Goal: Information Seeking & Learning: Check status

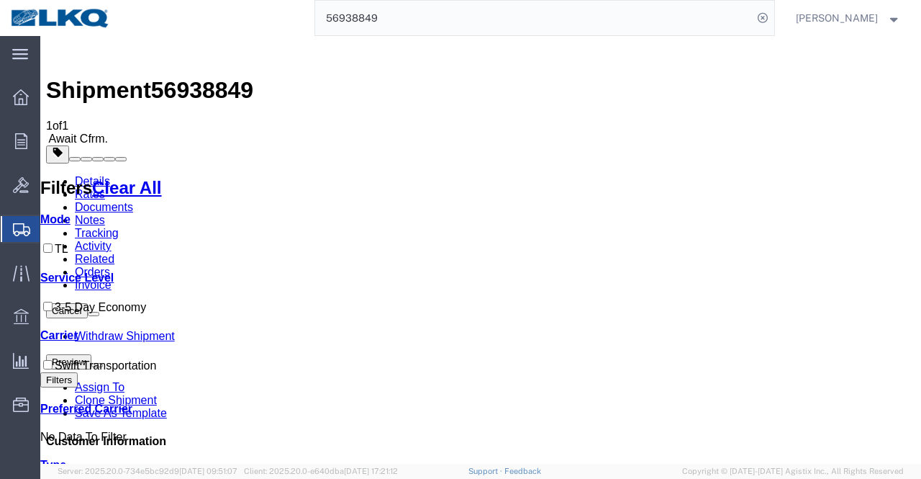
click at [355, 15] on input "56938849" at bounding box center [533, 18] width 437 height 35
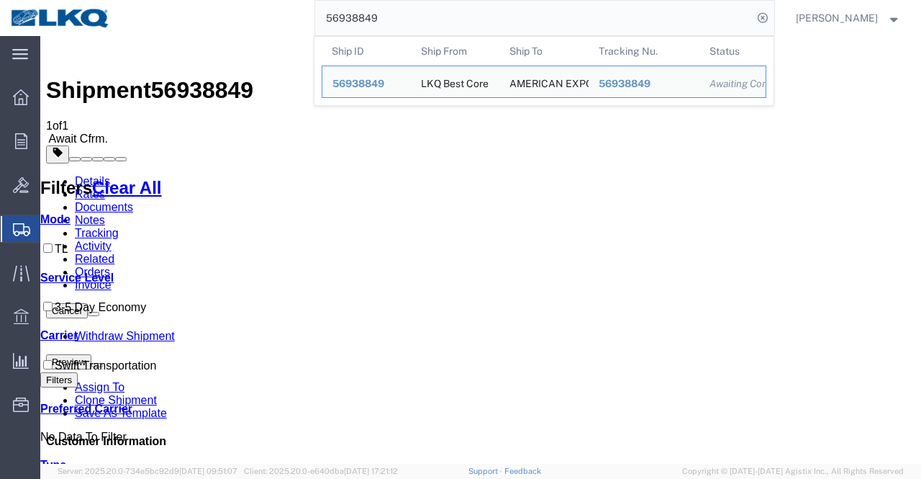
click at [355, 15] on input "56938849" at bounding box center [533, 18] width 437 height 35
paste input "797847"
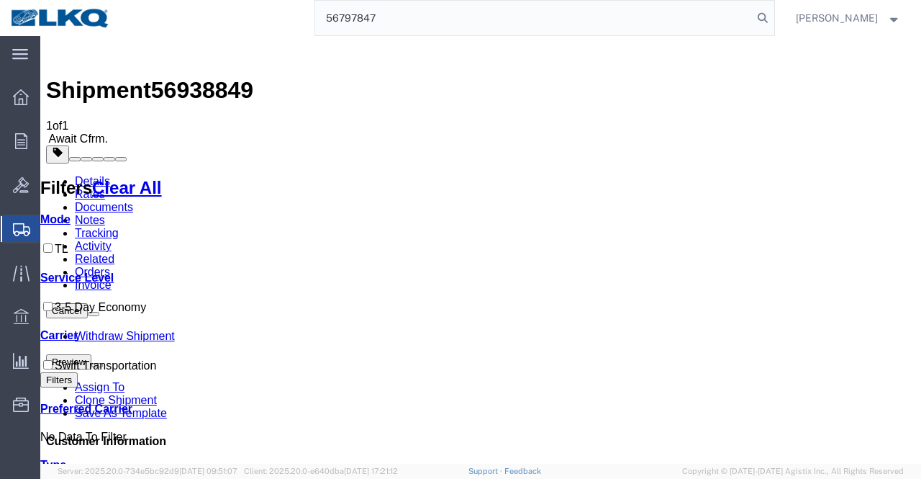
type input "56797847"
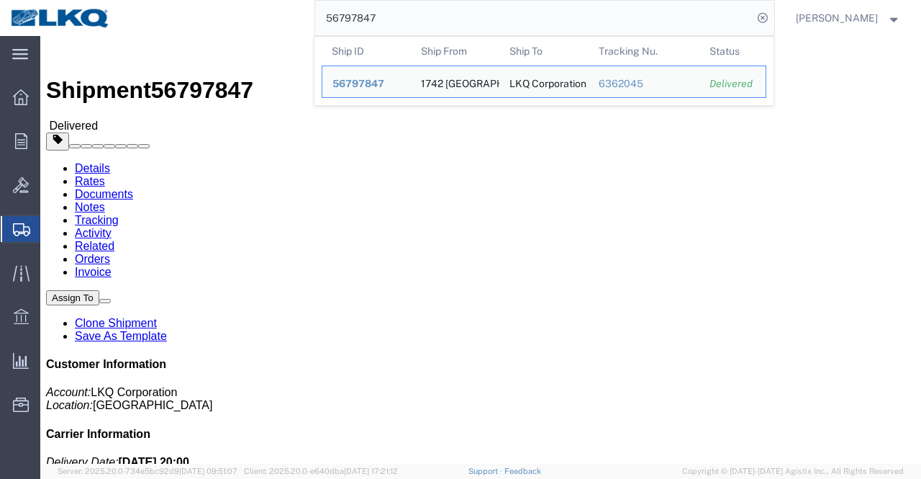
click div "Leg 1 - Truckload Number of trucks: 1"
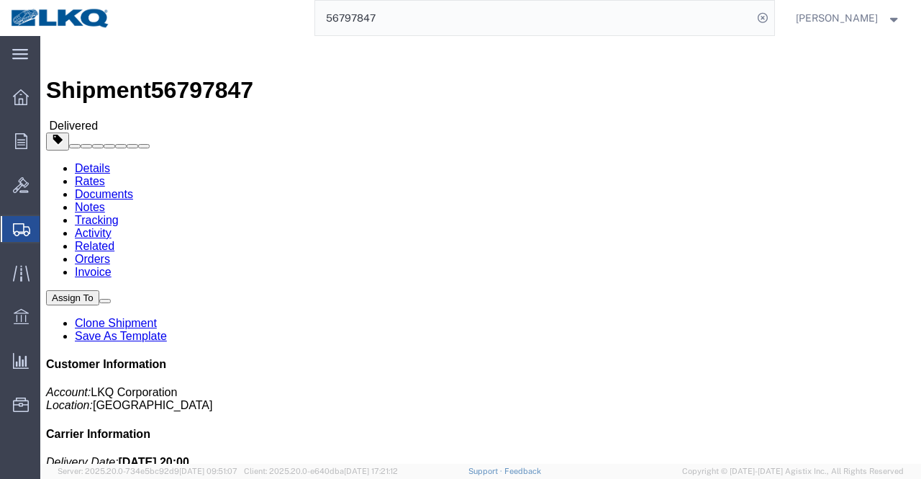
click div "Leg 1 - Truckload Number of trucks: 1"
click button "button"
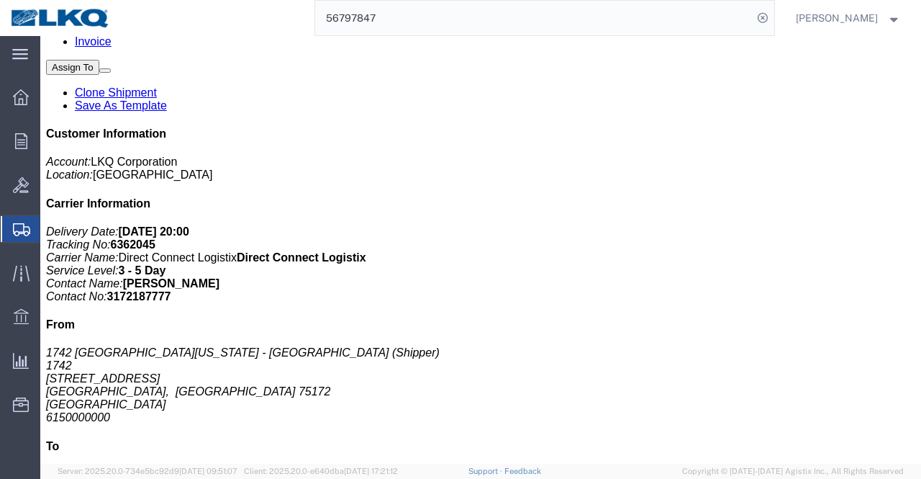
scroll to position [220, 0]
click link "Rates"
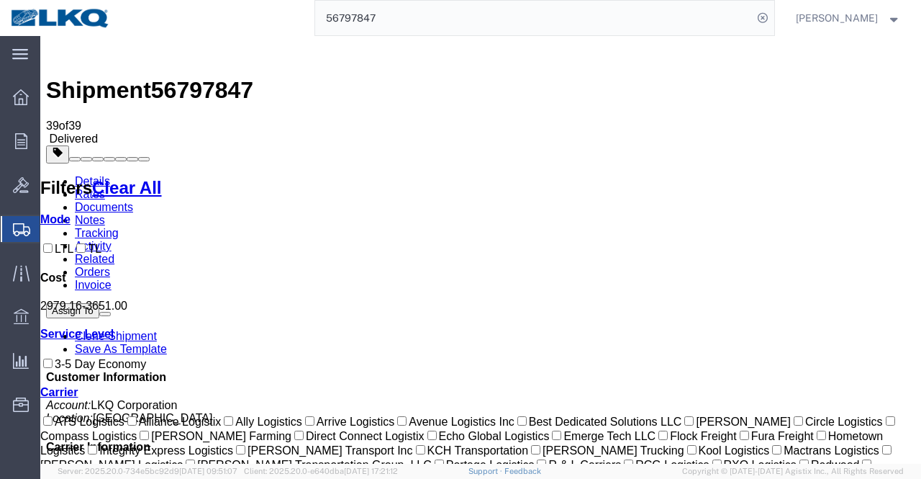
drag, startPoint x: 68, startPoint y: 319, endPoint x: 88, endPoint y: 319, distance: 20.2
click at [88, 312] on div at bounding box center [480, 312] width 881 height 0
drag, startPoint x: 88, startPoint y: 319, endPoint x: 50, endPoint y: 323, distance: 37.7
click at [50, 323] on div "Mode LTL TL Cost 2800.00 - 3651.00 Service Level 3-5 Day Economy Transit Days C…" at bounding box center [480, 468] width 881 height 510
click at [112, 312] on div at bounding box center [480, 312] width 881 height 0
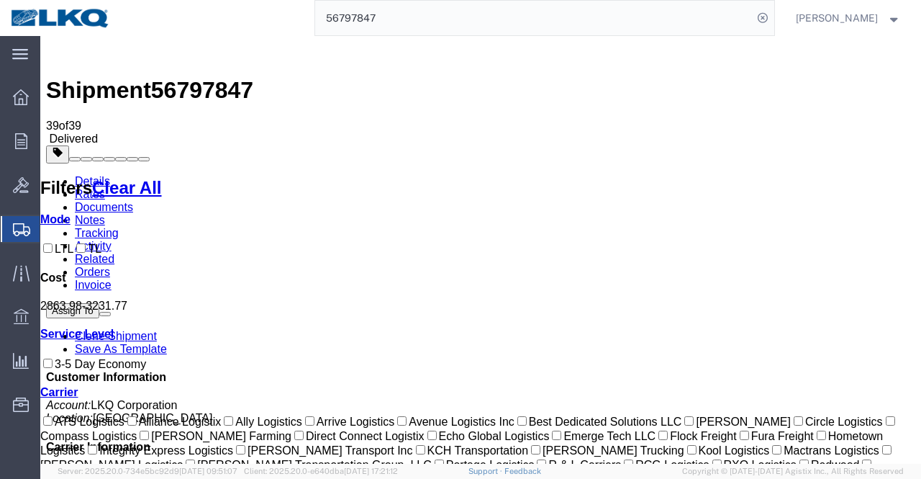
drag, startPoint x: 69, startPoint y: 320, endPoint x: 76, endPoint y: 322, distance: 7.5
click at [76, 312] on div at bounding box center [480, 312] width 881 height 0
drag, startPoint x: 76, startPoint y: 322, endPoint x: 93, endPoint y: 324, distance: 16.6
click at [93, 312] on div at bounding box center [480, 312] width 881 height 0
click at [78, 312] on div at bounding box center [480, 312] width 881 height 0
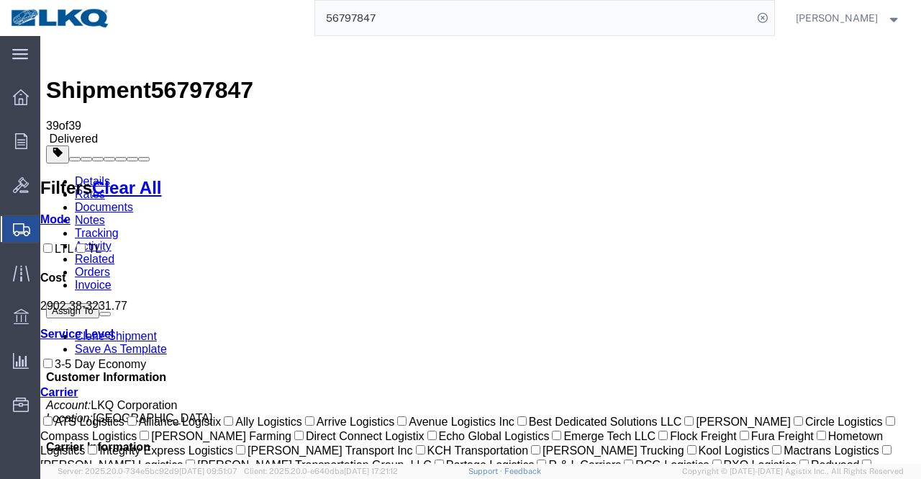
drag, startPoint x: 78, startPoint y: 323, endPoint x: 64, endPoint y: 321, distance: 13.8
click at [64, 312] on div at bounding box center [480, 312] width 881 height 0
drag, startPoint x: 64, startPoint y: 321, endPoint x: 73, endPoint y: 323, distance: 9.6
click at [73, 312] on div at bounding box center [480, 312] width 881 height 0
click at [81, 312] on div at bounding box center [480, 312] width 881 height 0
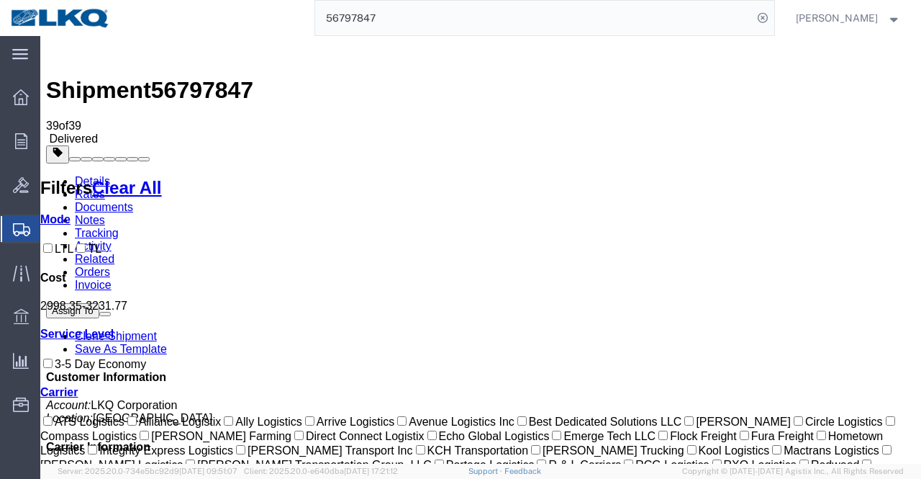
click at [83, 312] on div at bounding box center [480, 312] width 881 height 0
click at [85, 312] on div at bounding box center [480, 312] width 881 height 0
click at [89, 312] on div at bounding box center [480, 312] width 881 height 0
click at [94, 312] on div at bounding box center [480, 312] width 881 height 0
drag, startPoint x: 116, startPoint y: 321, endPoint x: 160, endPoint y: 322, distance: 43.9
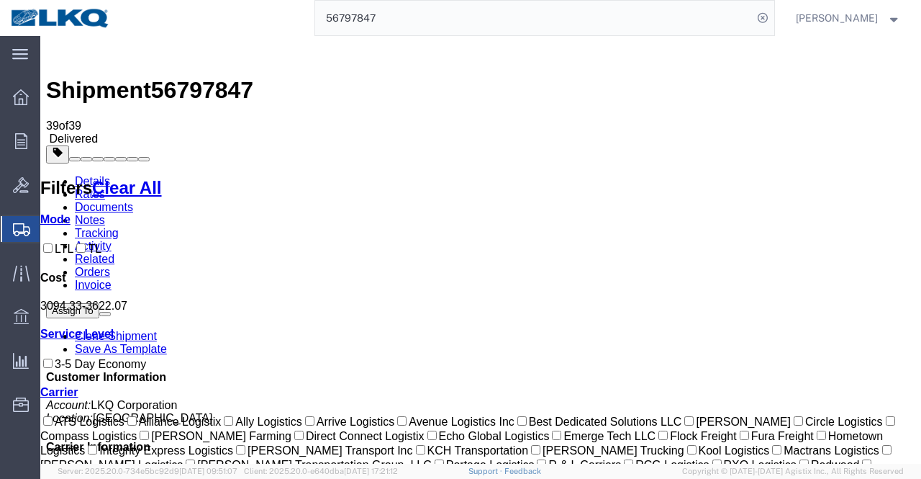
click at [160, 312] on div at bounding box center [480, 312] width 881 height 0
drag, startPoint x: 96, startPoint y: 324, endPoint x: 122, endPoint y: 323, distance: 25.9
click at [122, 312] on div at bounding box center [480, 312] width 881 height 0
click at [76, 312] on div at bounding box center [480, 312] width 881 height 0
drag, startPoint x: 81, startPoint y: 319, endPoint x: 36, endPoint y: 322, distance: 44.7
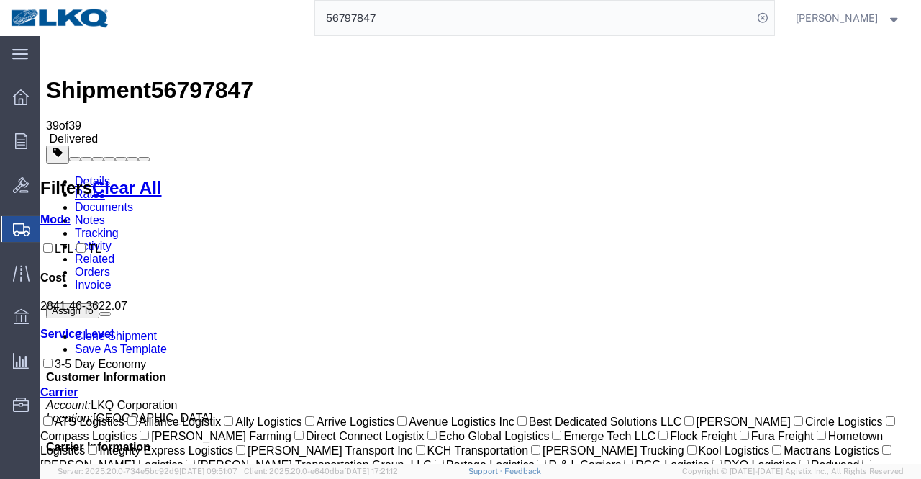
drag, startPoint x: 409, startPoint y: 21, endPoint x: 422, endPoint y: 31, distance: 16.4
click at [409, 21] on input "56797847" at bounding box center [533, 18] width 437 height 35
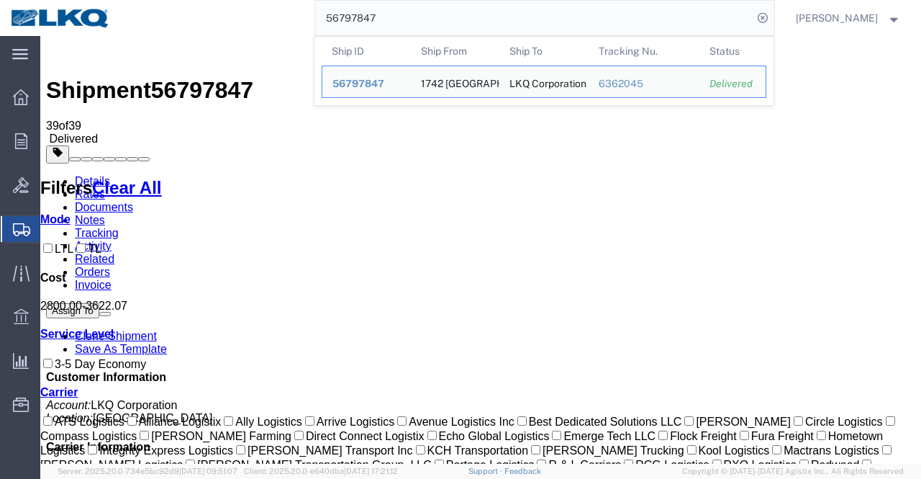
click at [338, 16] on input "56797847" at bounding box center [533, 18] width 437 height 35
paste input "522063"
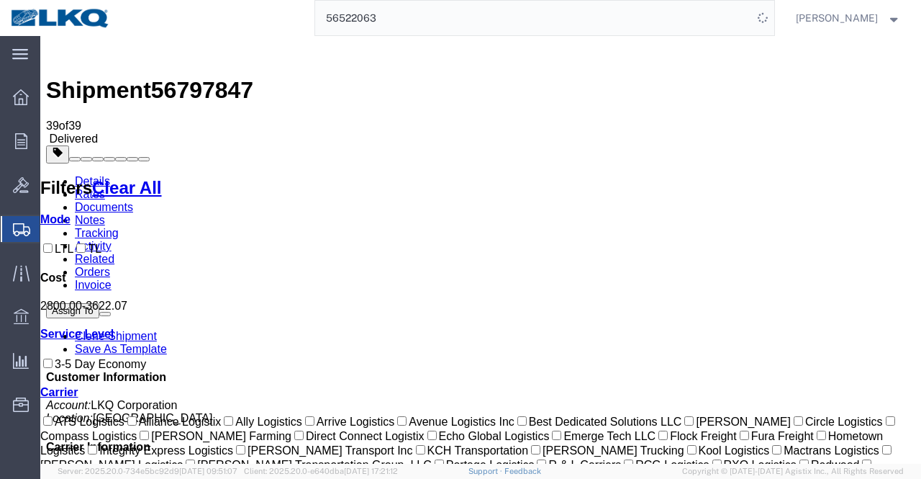
click at [89, 175] on link "Details" at bounding box center [92, 181] width 35 height 12
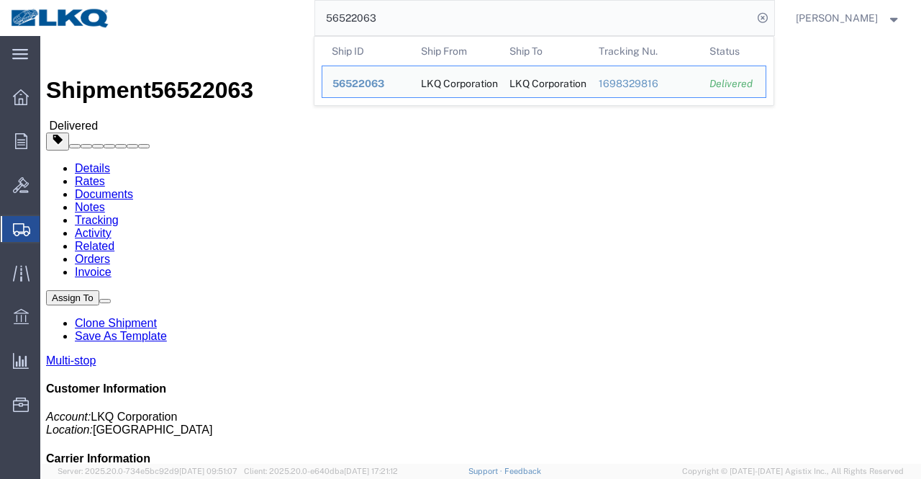
click div "Shipment Detail Multi-stop Ship From LKQ Corporation (Shipper) 3021 [STREET_ADD…"
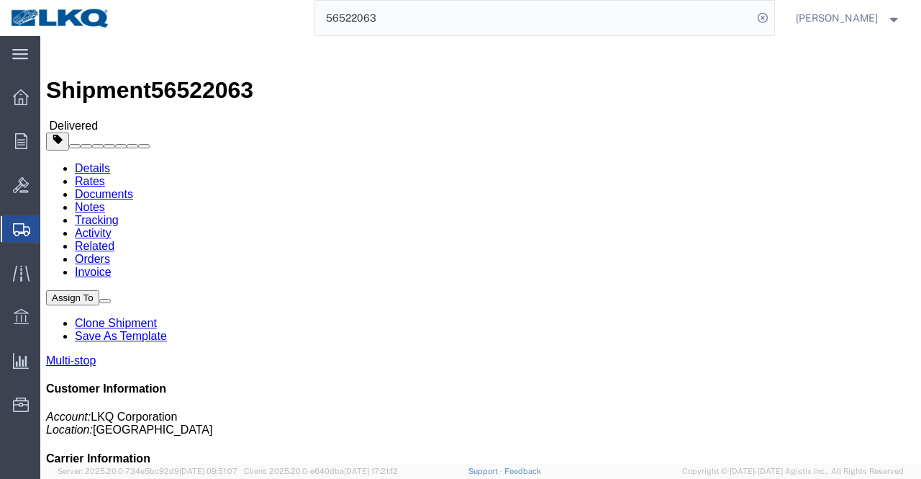
click address "LKQ Corporation (Shipper) 3021 [STREET_ADDRESS]"
copy address "Shawnee"
click at [365, 22] on input "56522063" at bounding box center [533, 18] width 437 height 35
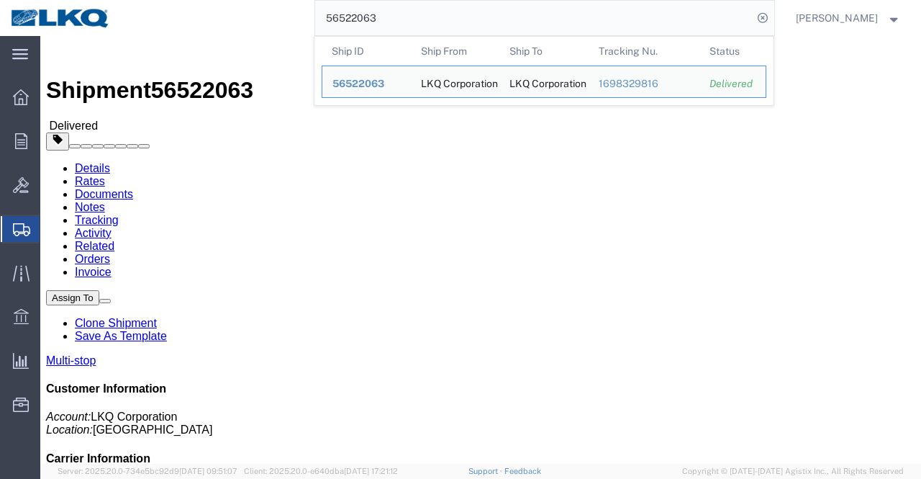
click at [365, 22] on input "56522063" at bounding box center [533, 18] width 437 height 35
paste input "315679"
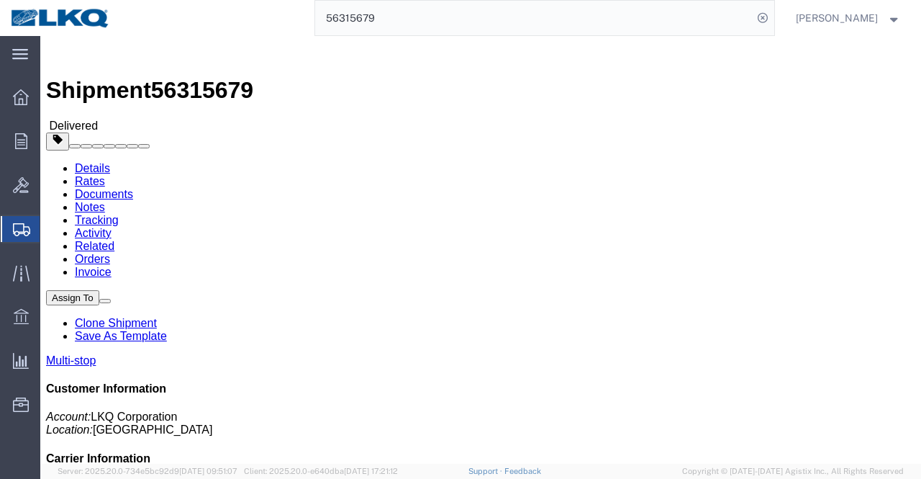
click address "LKQ Corporation (Shipper) 3021 [STREET_ADDRESS]"
copy address "Shawnee"
click at [354, 21] on input "56315679" at bounding box center [533, 18] width 437 height 35
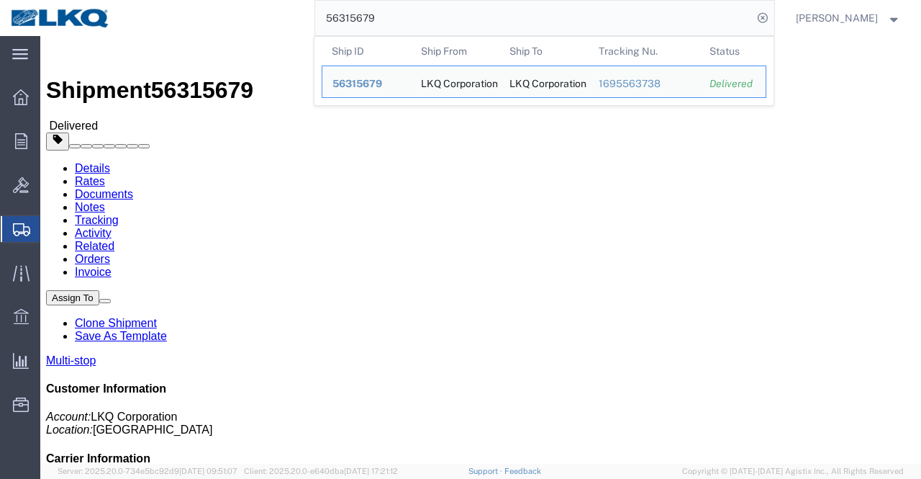
click at [354, 21] on input "56315679" at bounding box center [533, 18] width 437 height 35
paste input "870937"
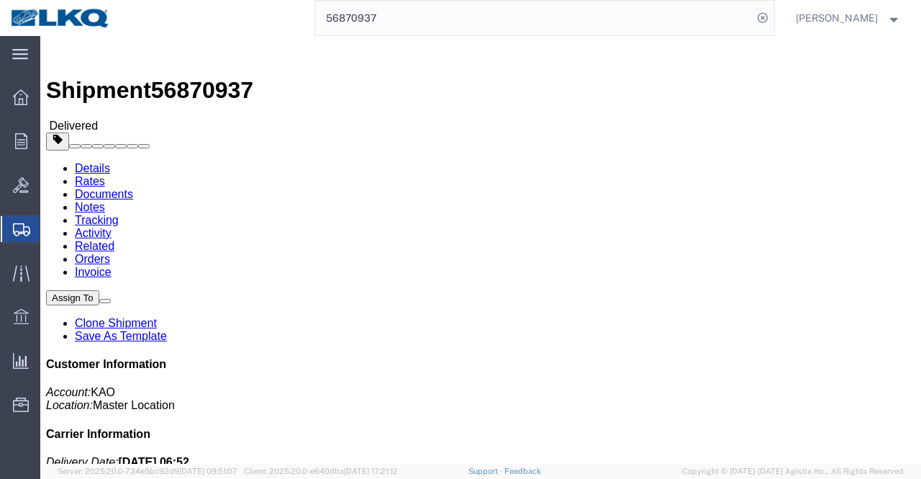
click address "KAO (recieving) [STREET_ADDRESS] [GEOGRAPHIC_DATA], ON KK6J3E5 Canada 5706554514"
copy address "[GEOGRAPHIC_DATA]"
click at [357, 11] on input "56870937" at bounding box center [533, 18] width 437 height 35
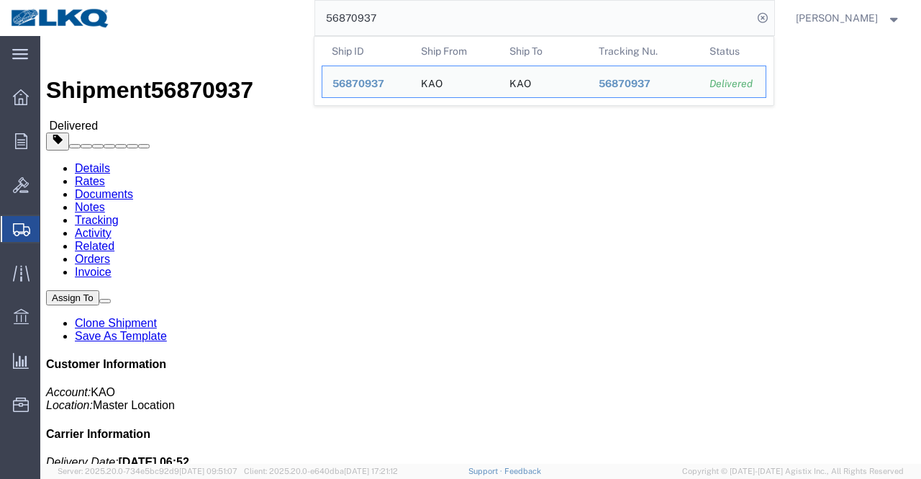
paste input "702793"
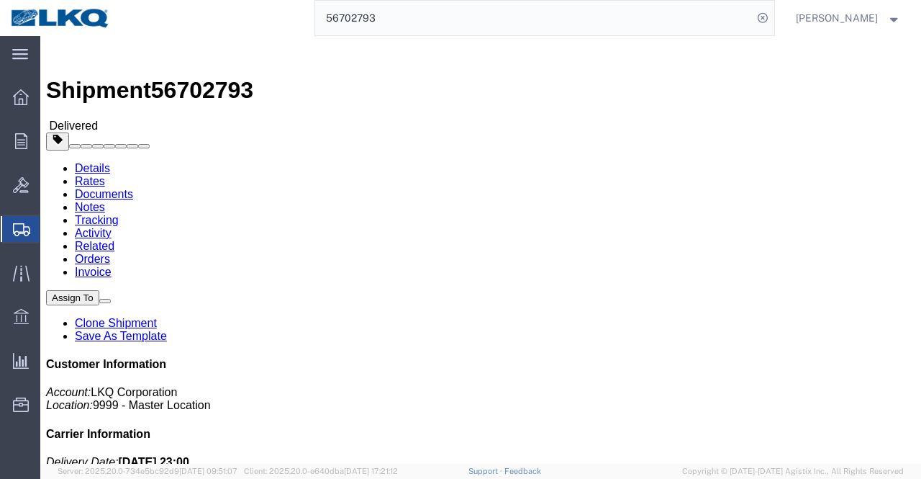
click address "LKQ/Keystone (N/A) [STREET_ADDRESS][PERSON_NAME] [PHONE_NUMBER]"
drag, startPoint x: 187, startPoint y: 179, endPoint x: 304, endPoint y: 183, distance: 116.6
click address "LKQ/Keystone (N/A) [STREET_ADDRESS][PERSON_NAME] [PHONE_NUMBER]"
copy address "Saint-Bruno-de-Montarville"
click address "LKQ/Keystone (N/A) [STREET_ADDRESS][PERSON_NAME] [PHONE_NUMBER]"
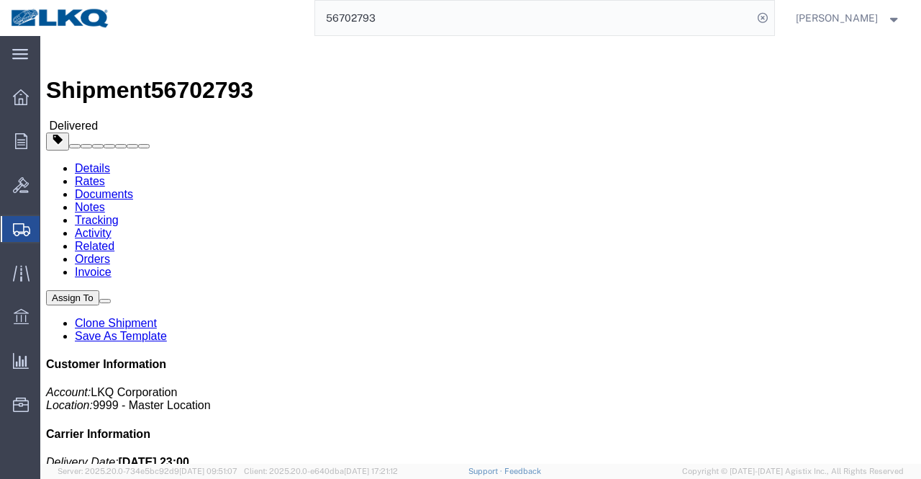
drag, startPoint x: 309, startPoint y: 181, endPoint x: 343, endPoint y: 184, distance: 34.0
click div "Ship To LKQ/Keystone (N/A) [STREET_ADDRESS][PERSON_NAME] [PHONE_NUMBER]"
click h4 "Routing & Vehicle Information"
click address "LKQ/Keystone (N/A) [STREET_ADDRESS][PERSON_NAME] [PHONE_NUMBER]"
click at [331, 19] on input "56702793" at bounding box center [533, 18] width 437 height 35
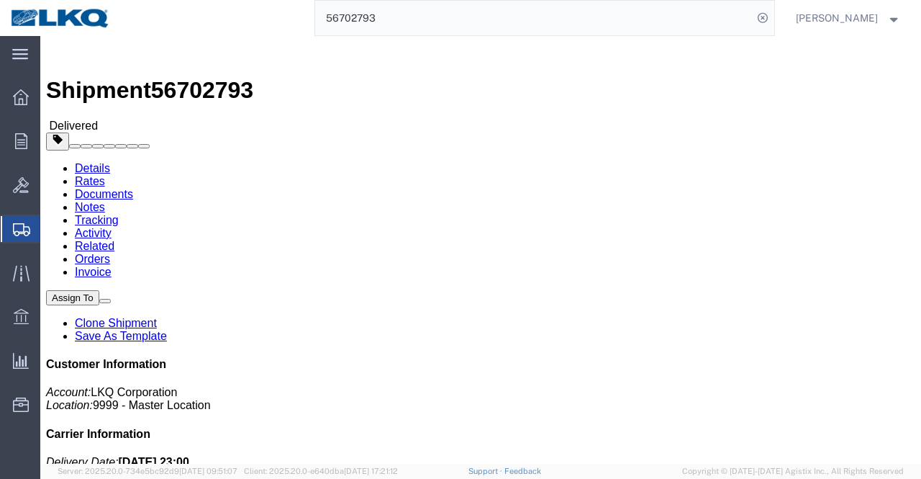
click at [331, 19] on input "56702793" at bounding box center [533, 18] width 437 height 35
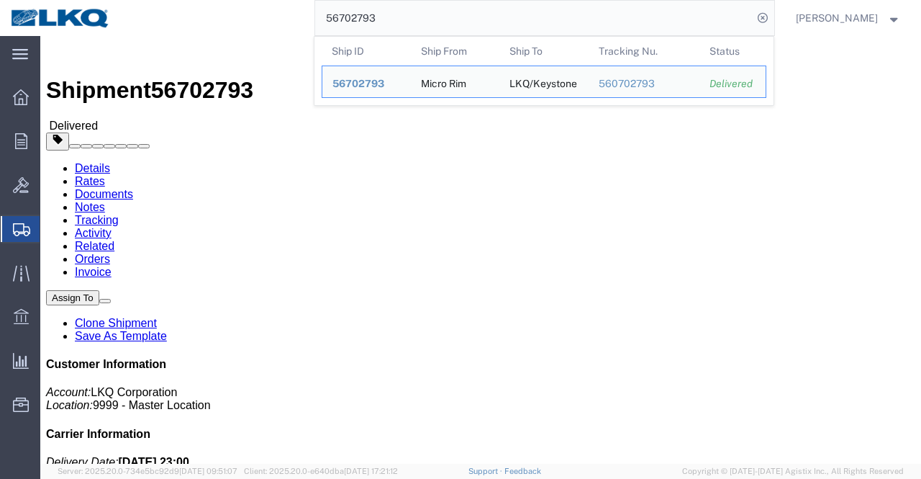
paste input "13699"
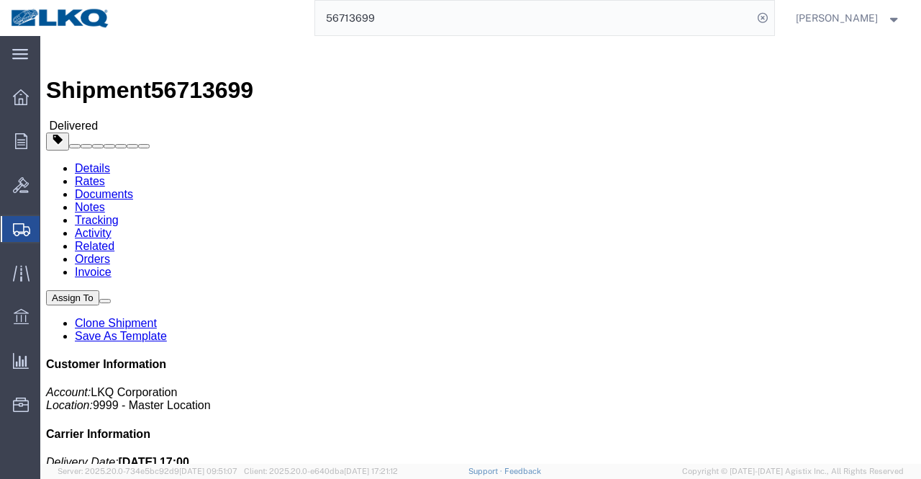
click at [409, 17] on input "56713699" at bounding box center [533, 18] width 437 height 35
click address "LKQ Corporation ([PERSON_NAME]) [STREET_ADDRESS] [PHONE_NUMBER]"
copy address "Huntington"
click div "Leg 1 - Truckload Vehicle 1: Standard Dry Van (53 Feet) Number of trucks: 1"
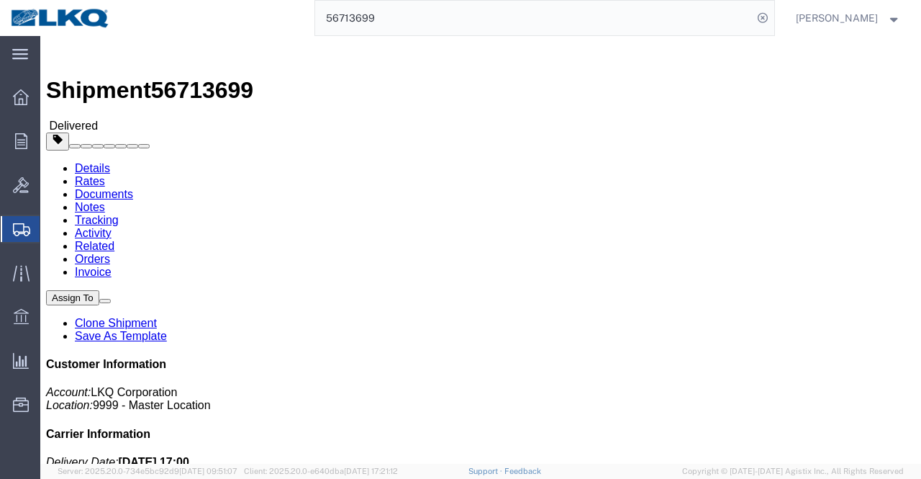
click at [364, 14] on input "56713699" at bounding box center [533, 18] width 437 height 35
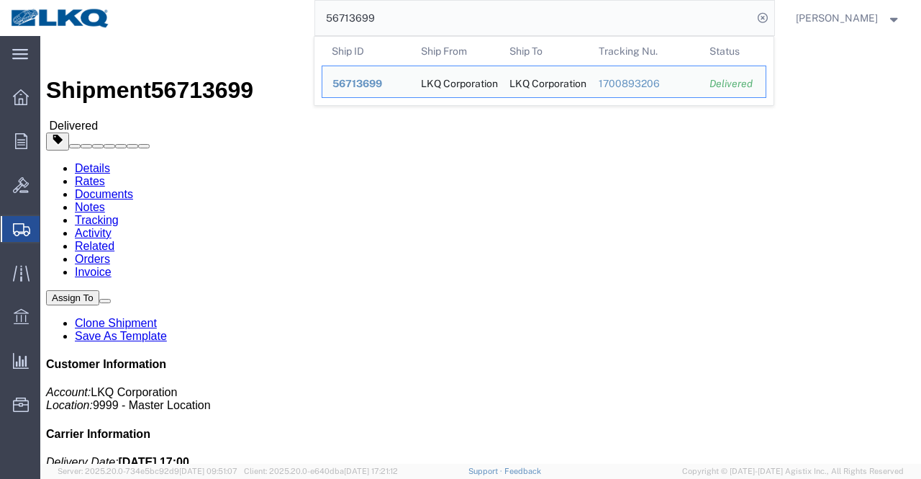
click at [364, 14] on input "56713699" at bounding box center [533, 18] width 437 height 35
paste input "315672"
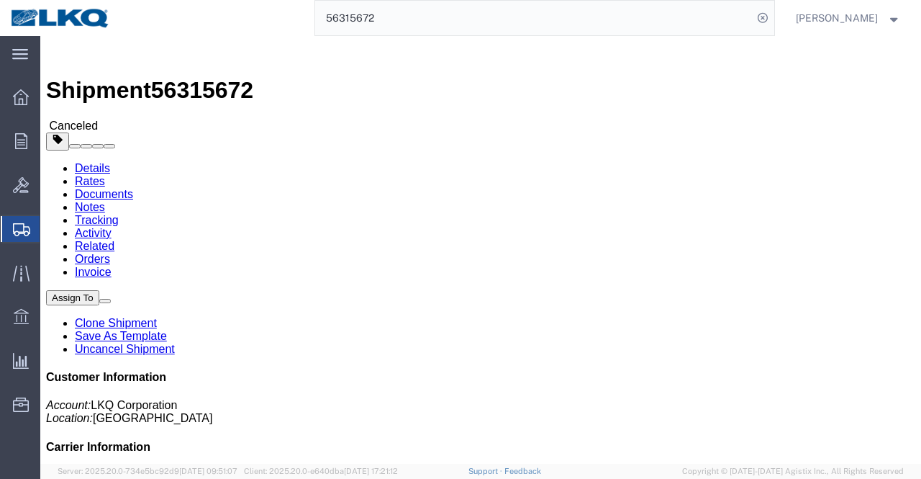
click at [357, 19] on input "56315672" at bounding box center [533, 18] width 437 height 35
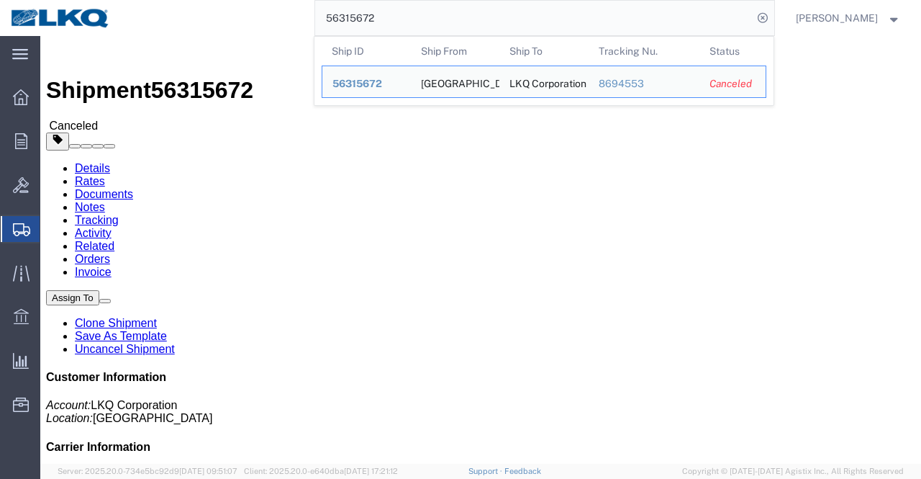
click at [357, 19] on input "56315672" at bounding box center [533, 18] width 437 height 35
paste input "601791"
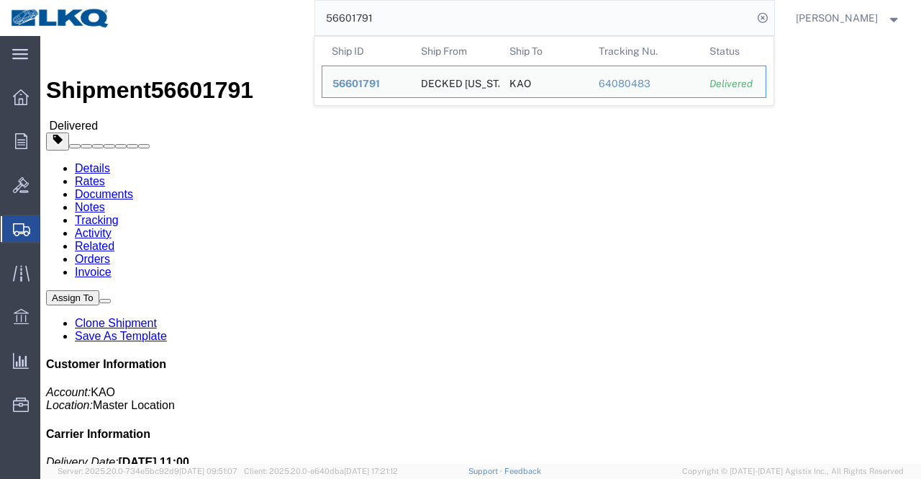
click at [348, 14] on input "56601791" at bounding box center [533, 18] width 437 height 35
paste input "897815"
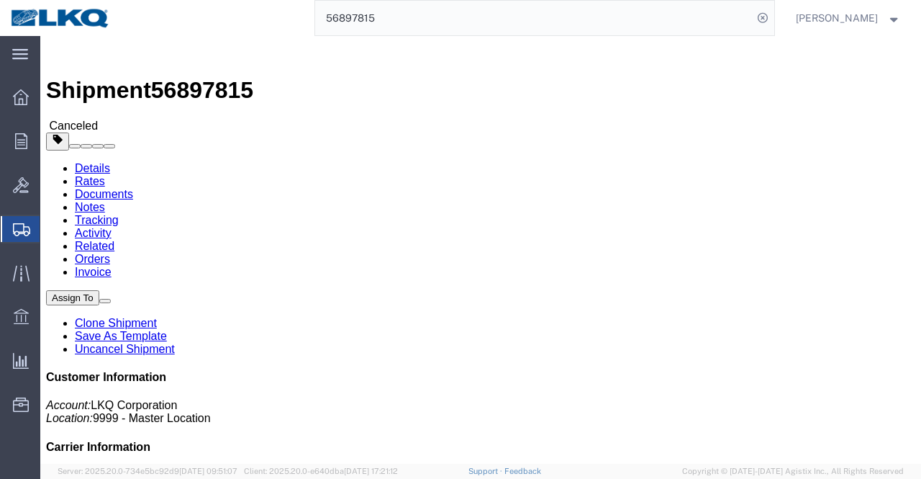
click at [340, 15] on input "56897815" at bounding box center [533, 18] width 437 height 35
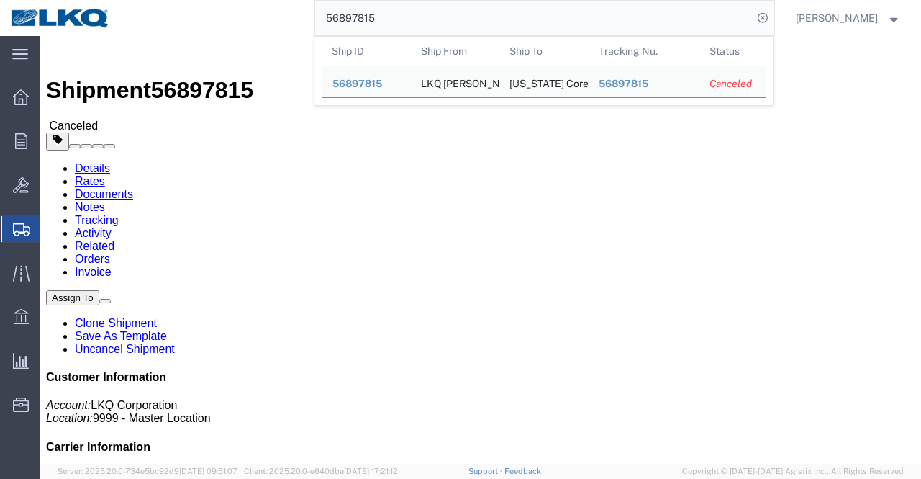
click at [340, 15] on input "56897815" at bounding box center [533, 18] width 437 height 35
paste input "920677"
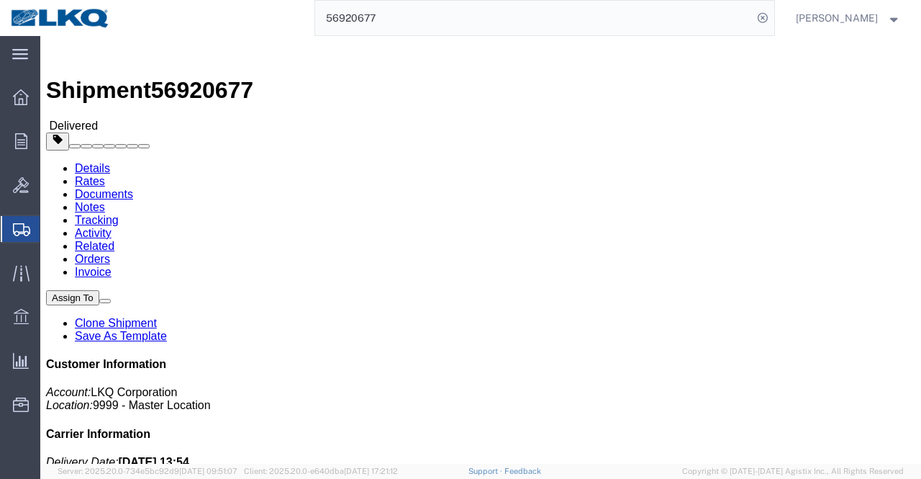
click at [350, 23] on input "56920677" at bounding box center [533, 18] width 437 height 35
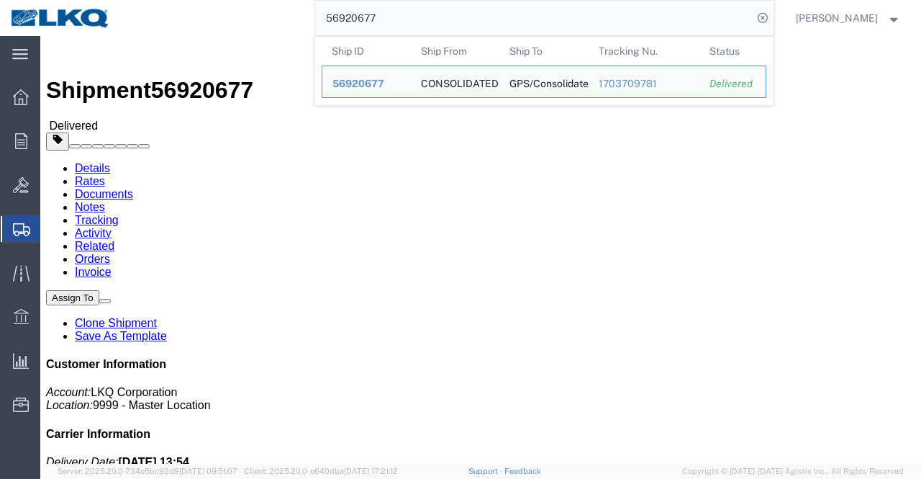
click at [350, 23] on input "56920677" at bounding box center [533, 18] width 437 height 35
paste input "411606"
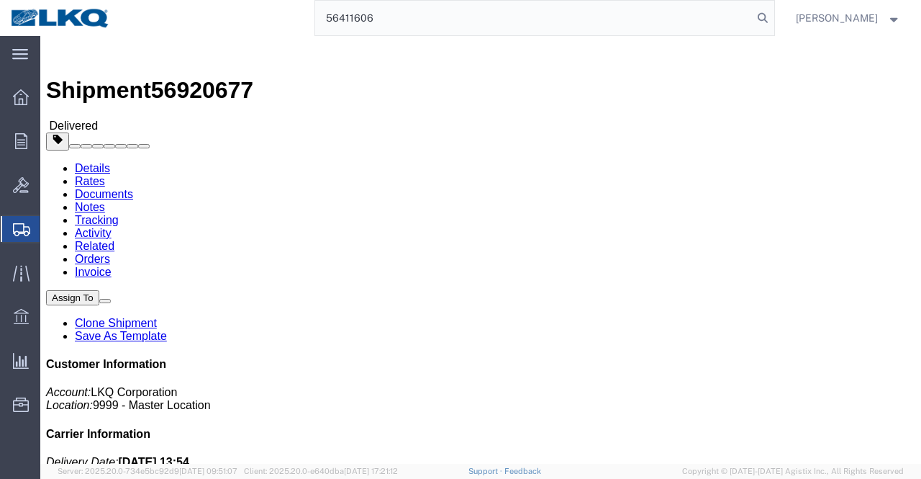
type input "56411606"
